Goal: Task Accomplishment & Management: Manage account settings

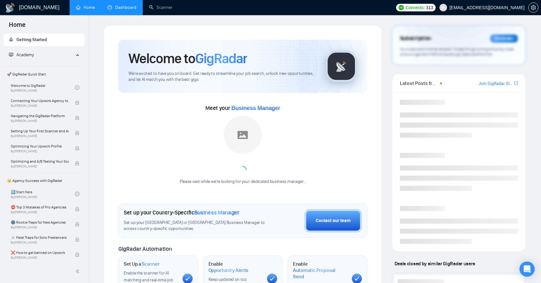
click at [119, 10] on link "Dashboard" at bounding box center [122, 7] width 29 height 5
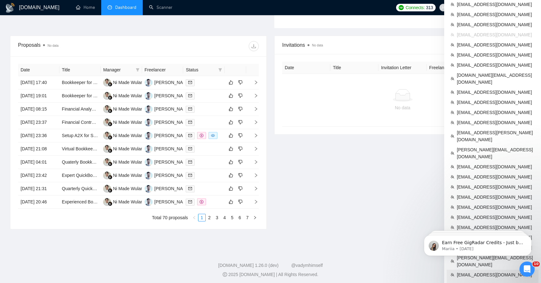
scroll to position [224, 0]
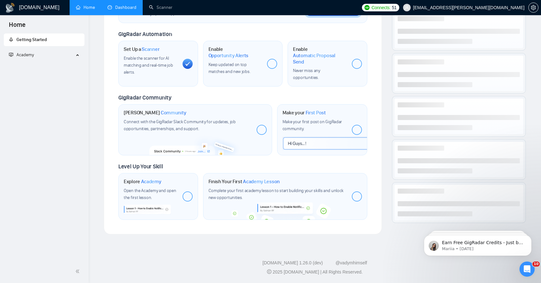
scroll to position [212, 0]
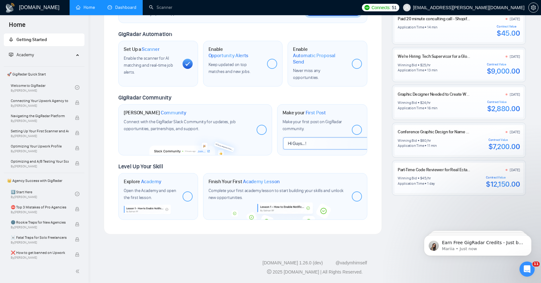
click at [124, 10] on link "Dashboard" at bounding box center [122, 7] width 29 height 5
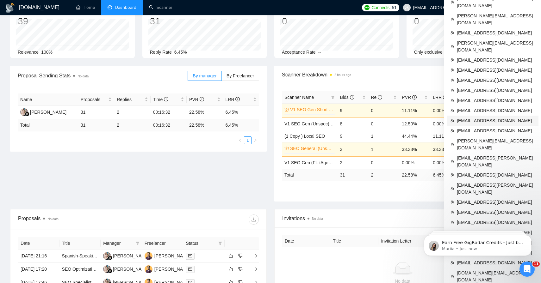
scroll to position [47, 0]
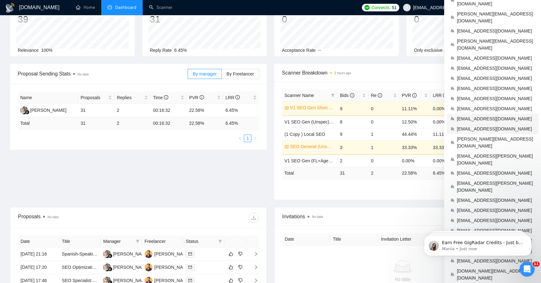
click at [485, 126] on span "[EMAIL_ADDRESS][DOMAIN_NAME]" at bounding box center [496, 129] width 78 height 7
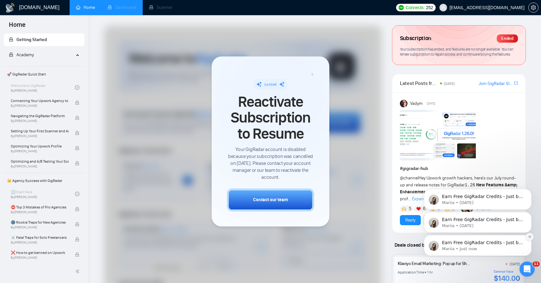
click at [530, 237] on icon "Dismiss notification" at bounding box center [529, 237] width 2 height 2
click at [529, 235] on icon "Dismiss notification" at bounding box center [529, 236] width 3 height 3
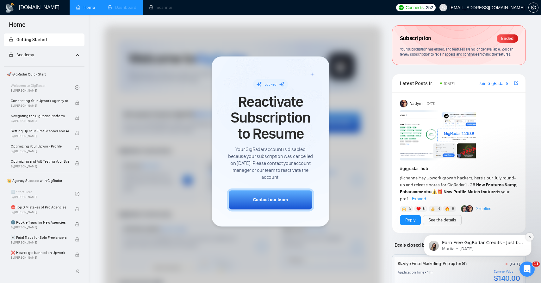
click at [528, 237] on icon "Dismiss notification" at bounding box center [529, 236] width 3 height 3
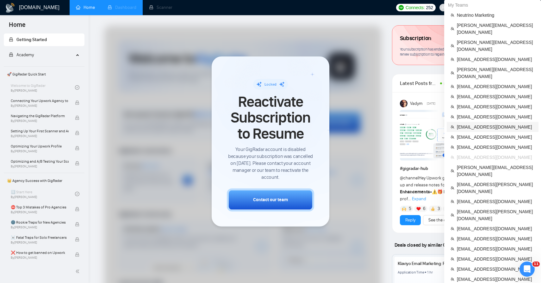
click at [490, 124] on span "[EMAIL_ADDRESS][DOMAIN_NAME]" at bounding box center [496, 127] width 78 height 7
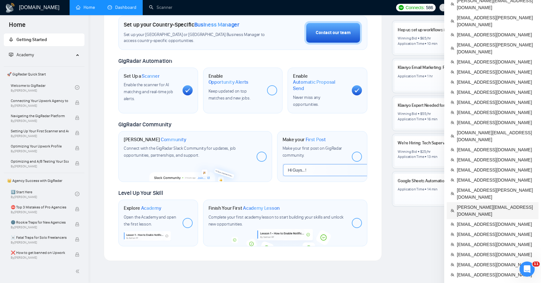
scroll to position [186, 0]
click at [489, 261] on span "[EMAIL_ADDRESS][DOMAIN_NAME]" at bounding box center [496, 264] width 78 height 7
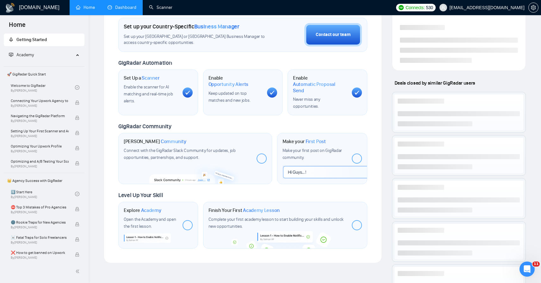
click at [136, 10] on link "Dashboard" at bounding box center [122, 7] width 29 height 5
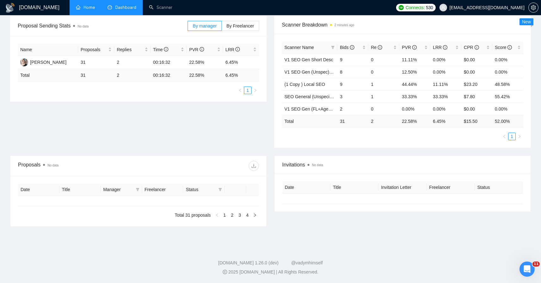
type input "[DATE]"
